Goal: Navigation & Orientation: Find specific page/section

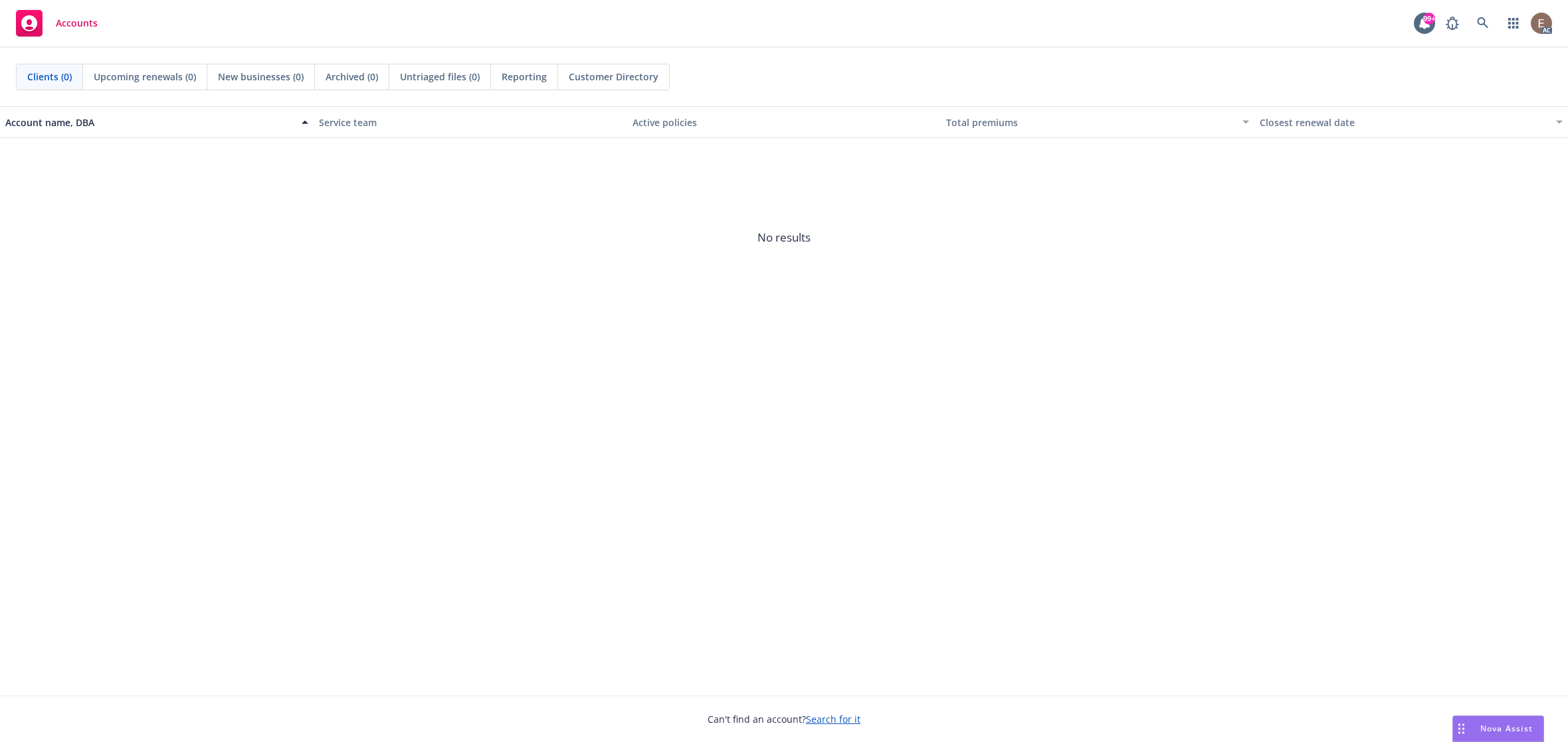
click at [152, 70] on span "Upcoming renewals (0)" at bounding box center [145, 77] width 103 height 14
click at [296, 66] on div "New businesses (0)" at bounding box center [261, 77] width 108 height 25
click at [381, 76] on div "Archived (0)" at bounding box center [352, 77] width 74 height 25
click at [446, 82] on span "Untriaged files (0)" at bounding box center [439, 77] width 80 height 14
click at [538, 84] on div "Reporting" at bounding box center [525, 77] width 67 height 25
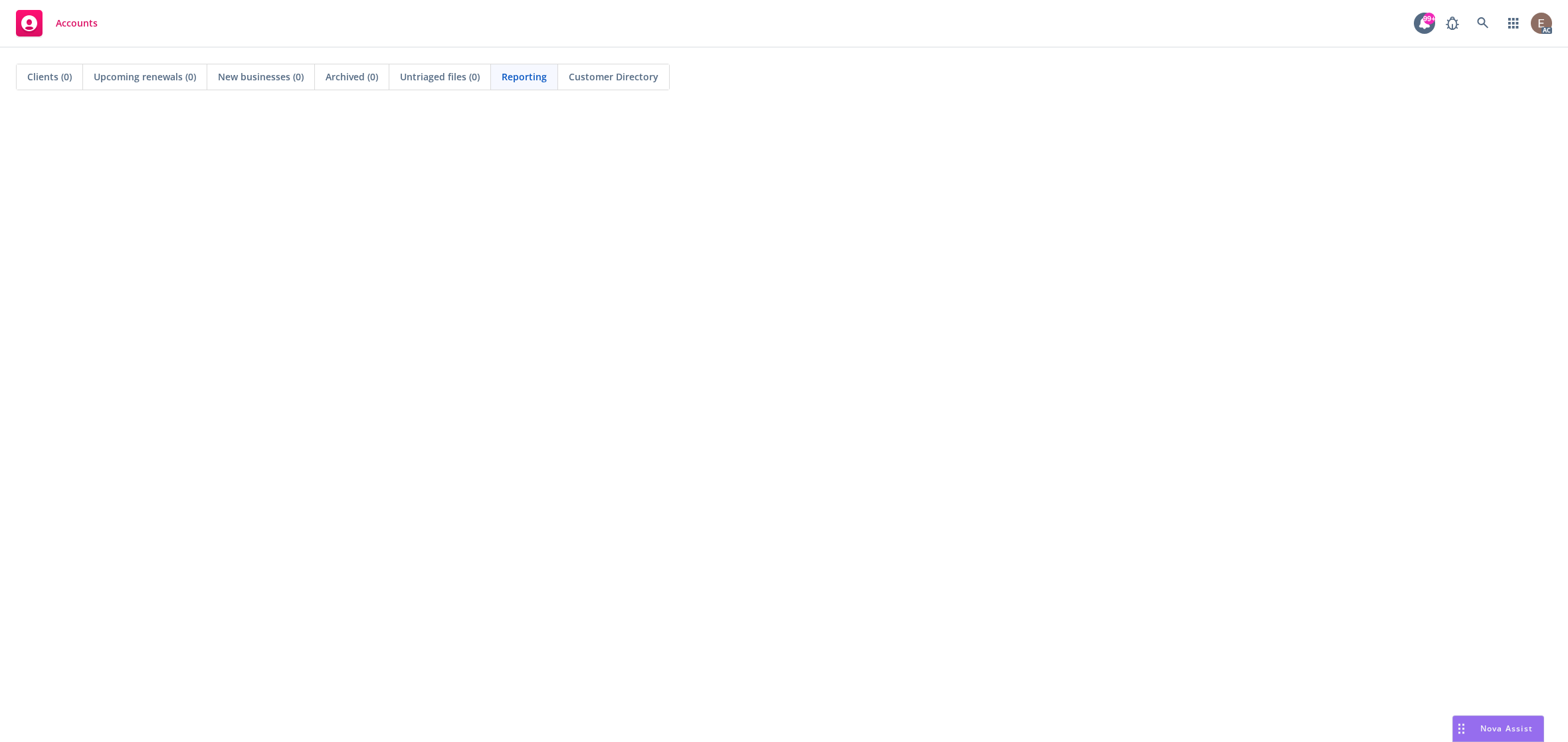
click at [600, 79] on span "Customer Directory" at bounding box center [613, 77] width 90 height 14
click at [47, 80] on span "Clients (0)" at bounding box center [50, 77] width 45 height 14
click at [286, 385] on div "Account name, DBA Service team Active policies Total premiums Closest renewal d…" at bounding box center [784, 401] width 1568 height 590
